Goal: Information Seeking & Learning: Learn about a topic

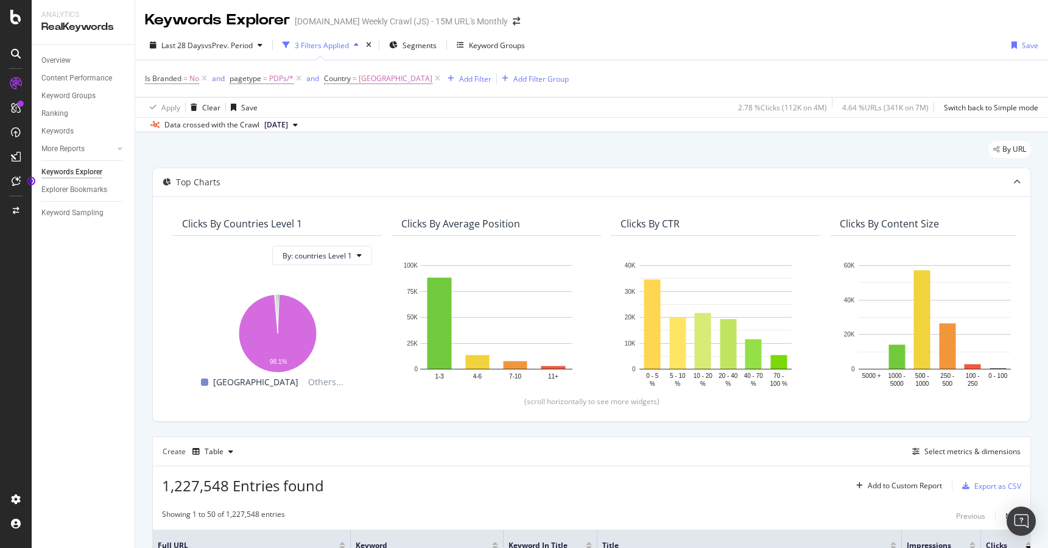
scroll to position [0, 2]
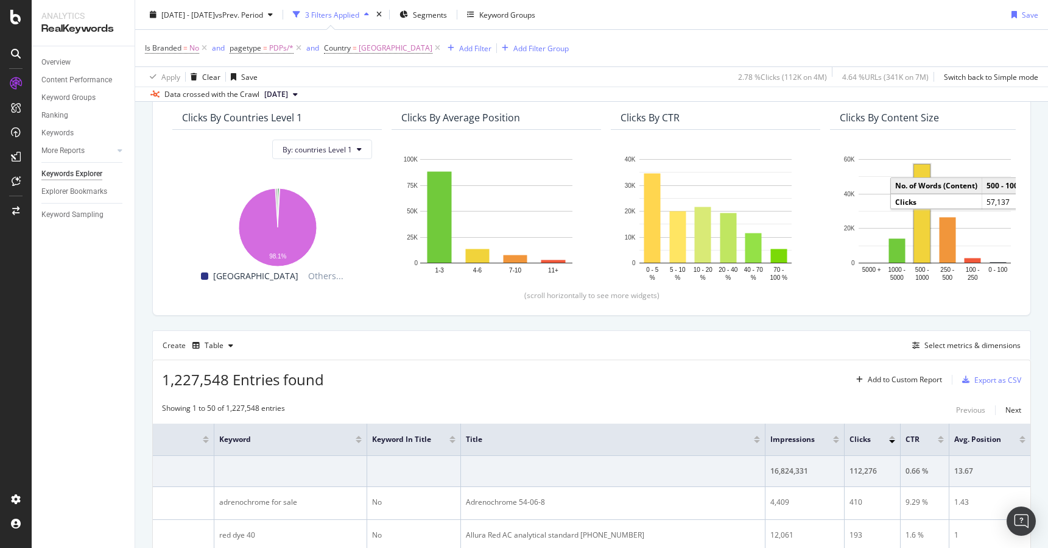
scroll to position [40, 0]
